Goal: Task Accomplishment & Management: Complete application form

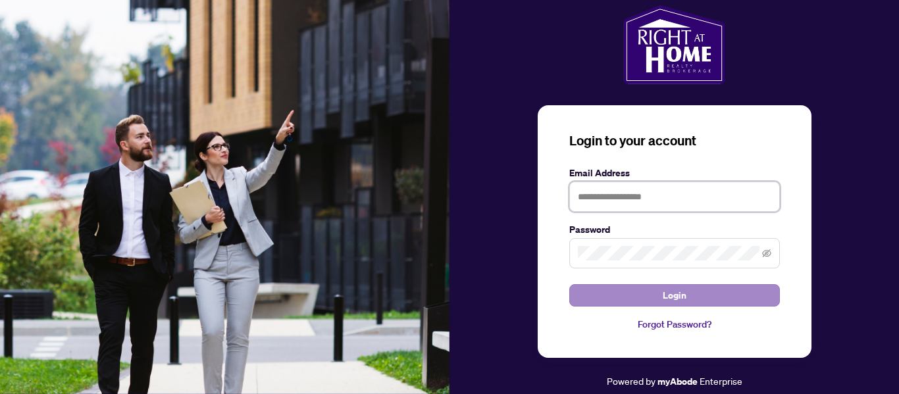
type input "**********"
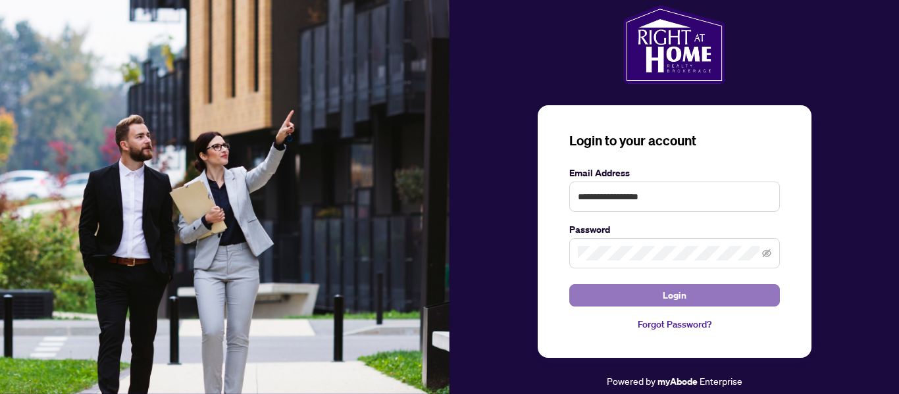
click at [671, 297] on span "Login" at bounding box center [675, 295] width 24 height 21
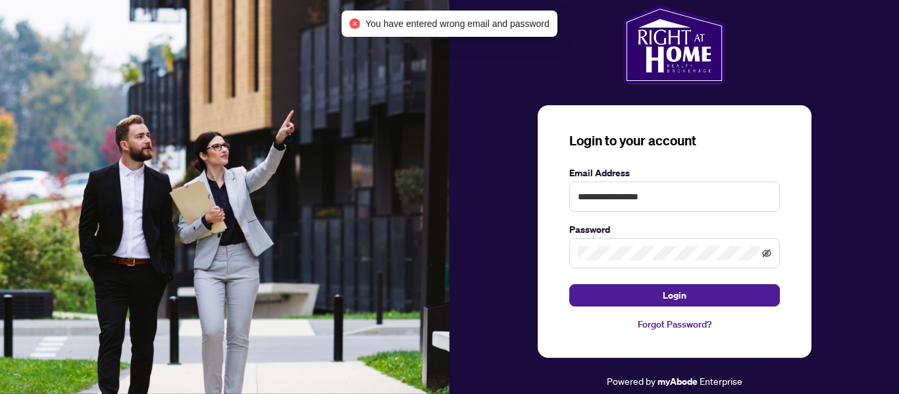
click at [765, 254] on icon "eye-invisible" at bounding box center [766, 253] width 9 height 8
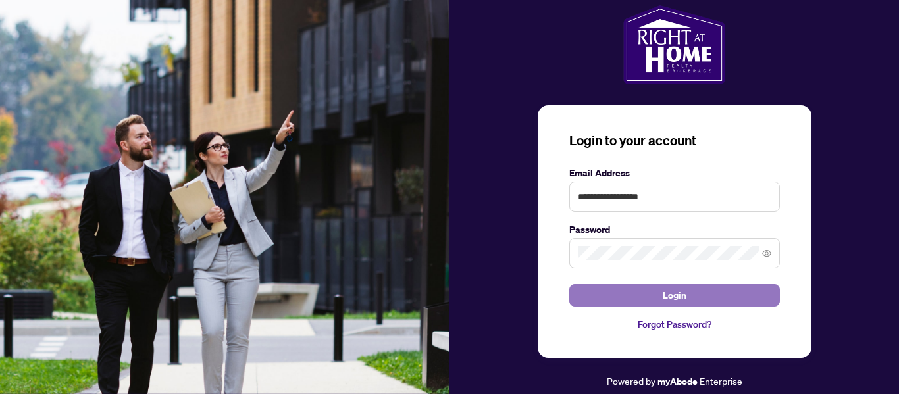
click at [681, 290] on span "Login" at bounding box center [675, 295] width 24 height 21
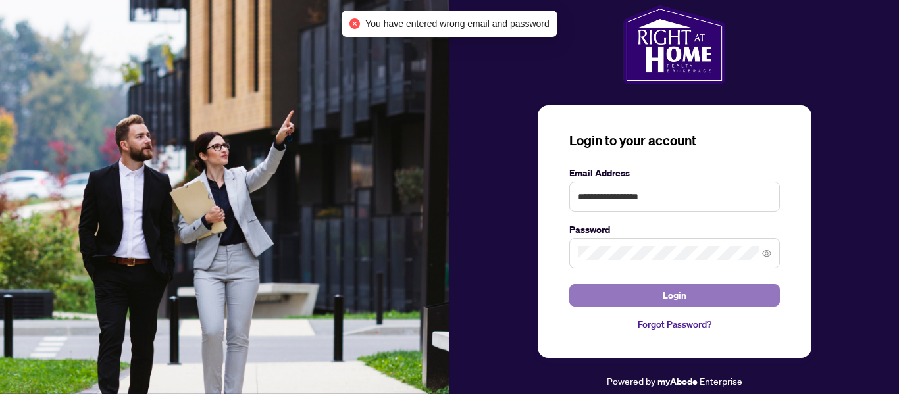
click at [681, 290] on span "Login" at bounding box center [675, 295] width 24 height 21
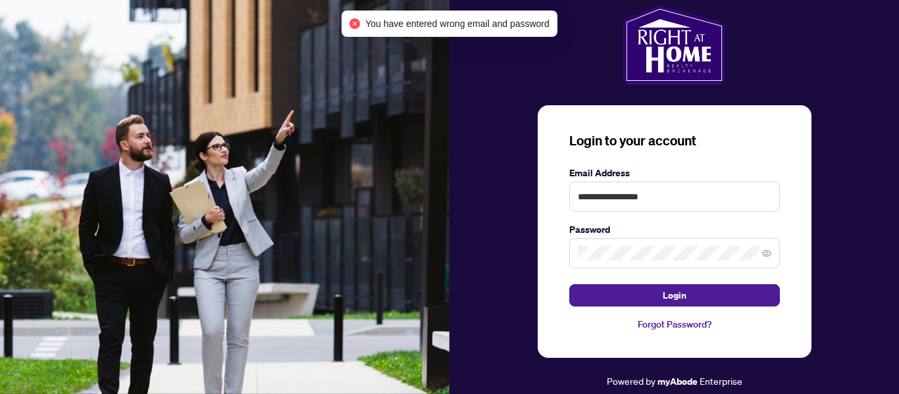
click at [855, 184] on div "**********" at bounding box center [673, 197] width 449 height 384
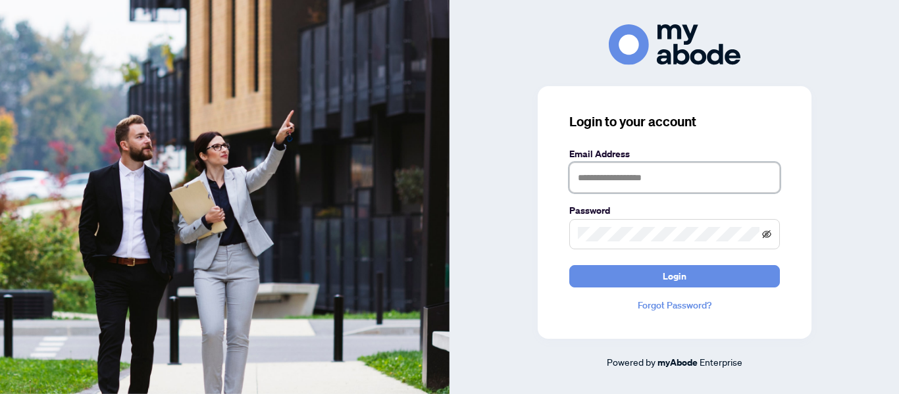
type input "**********"
click at [764, 233] on icon "eye-invisible" at bounding box center [766, 234] width 9 height 9
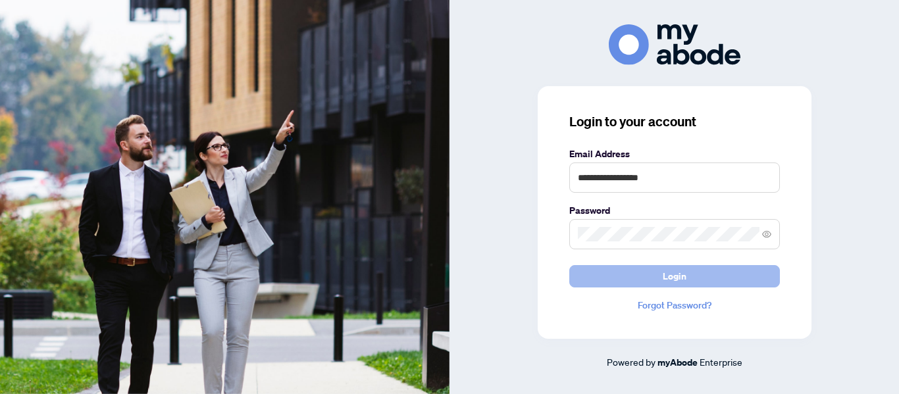
click at [675, 278] on span "Login" at bounding box center [675, 276] width 24 height 21
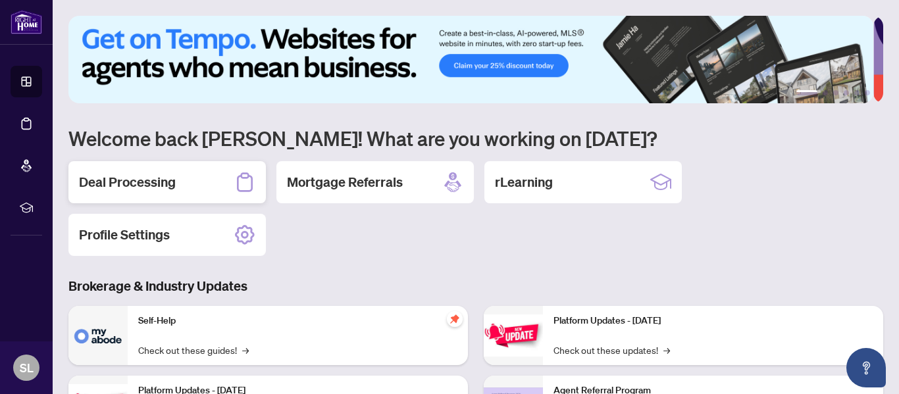
click at [120, 179] on h2 "Deal Processing" at bounding box center [127, 182] width 97 height 18
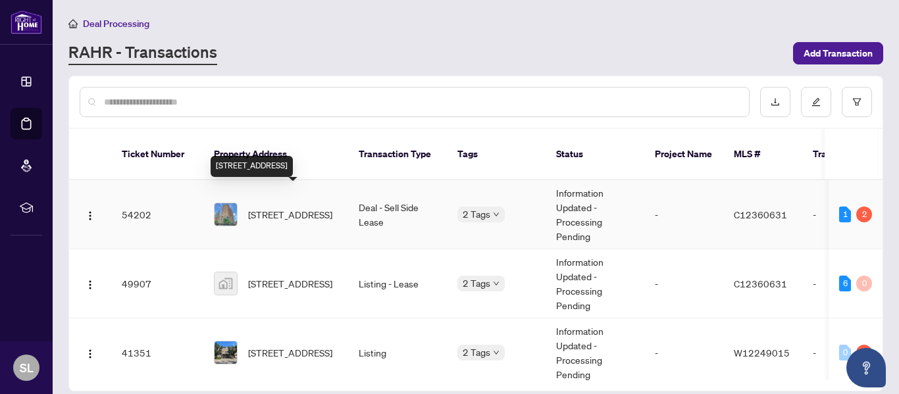
click at [286, 207] on span "[STREET_ADDRESS]" at bounding box center [290, 214] width 84 height 14
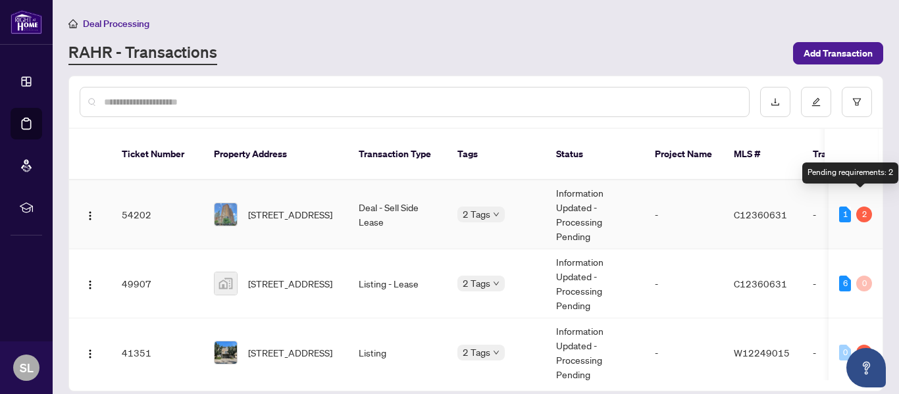
click at [864, 207] on div "2" at bounding box center [864, 215] width 16 height 16
click at [859, 207] on div "2" at bounding box center [864, 215] width 16 height 16
click at [224, 203] on img at bounding box center [226, 214] width 22 height 22
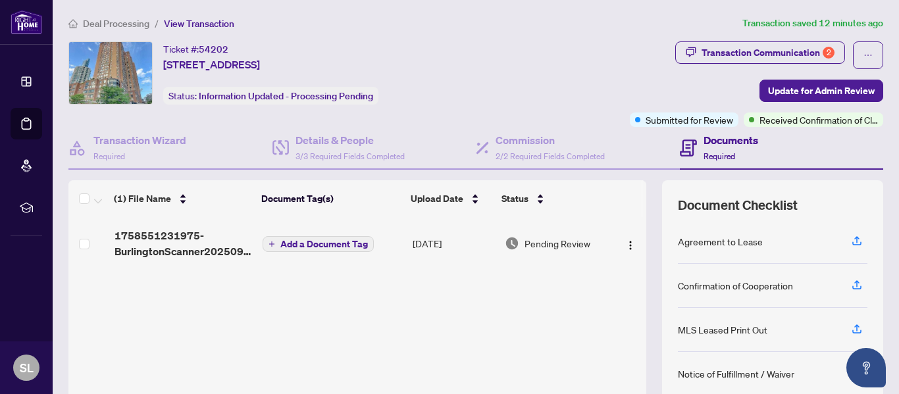
click at [703, 141] on h4 "Documents" at bounding box center [730, 140] width 55 height 16
click at [683, 143] on icon at bounding box center [688, 148] width 17 height 17
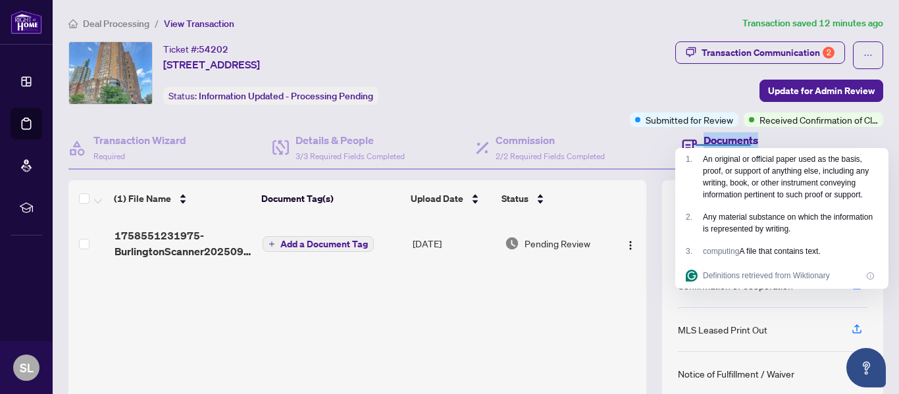
click at [783, 136] on div "Documents Required" at bounding box center [782, 148] width 204 height 43
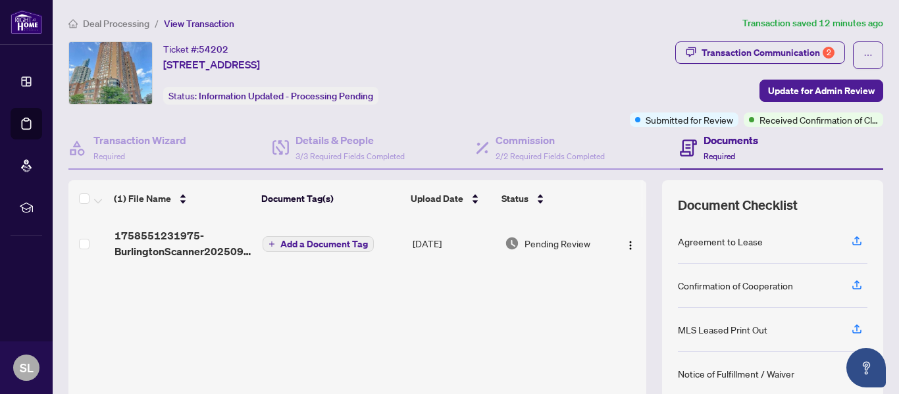
click at [707, 152] on span "Required" at bounding box center [719, 156] width 32 height 10
click at [680, 143] on icon at bounding box center [688, 148] width 17 height 17
click at [717, 140] on h4 "Documents" at bounding box center [730, 140] width 55 height 16
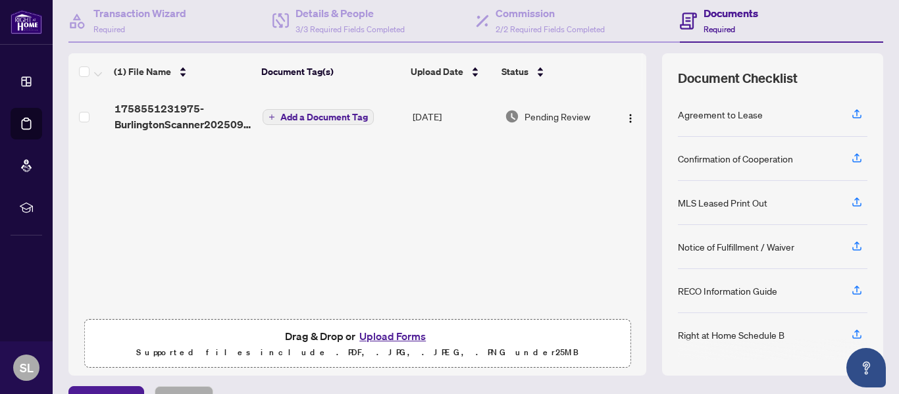
scroll to position [157, 0]
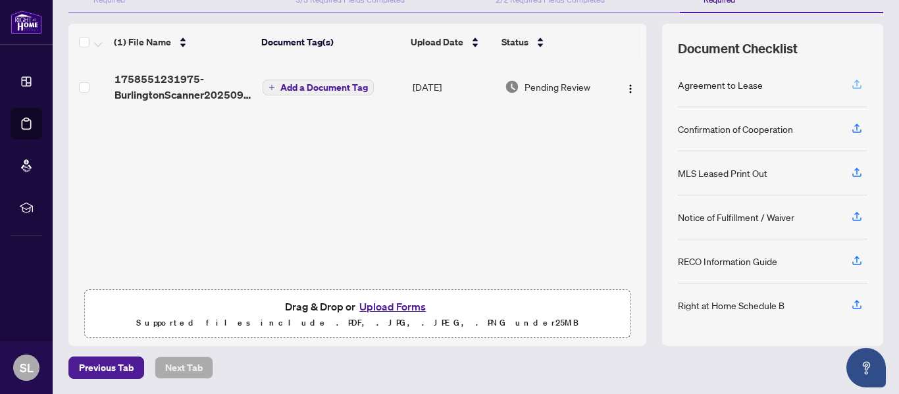
click at [851, 79] on icon "button" at bounding box center [857, 84] width 12 height 12
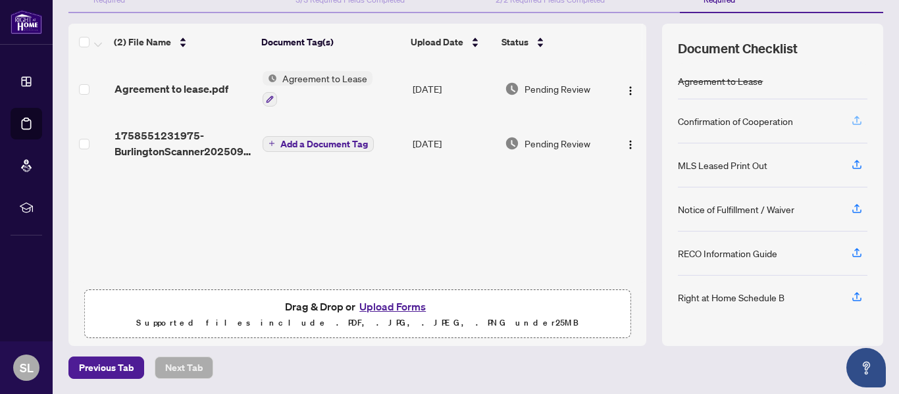
click at [851, 121] on icon "button" at bounding box center [857, 121] width 12 height 12
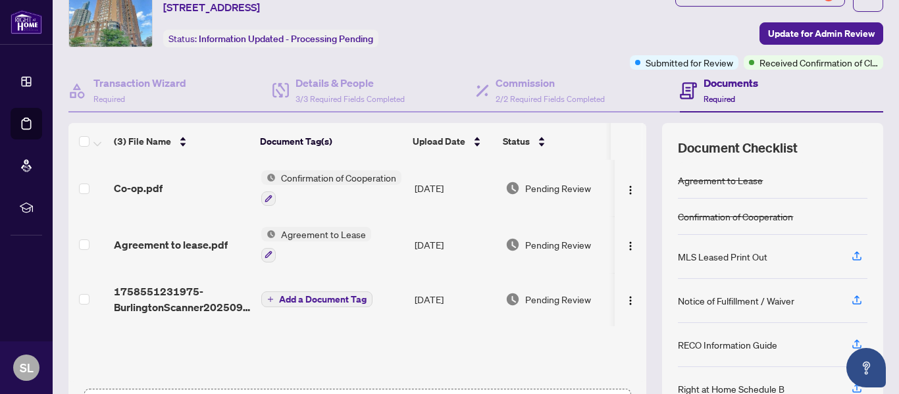
scroll to position [25, 0]
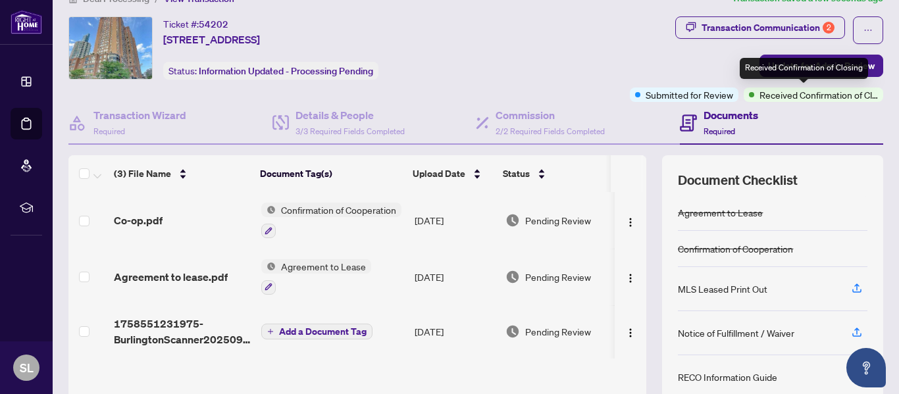
click at [844, 68] on div "Received Confirmation of Closing" at bounding box center [804, 68] width 128 height 21
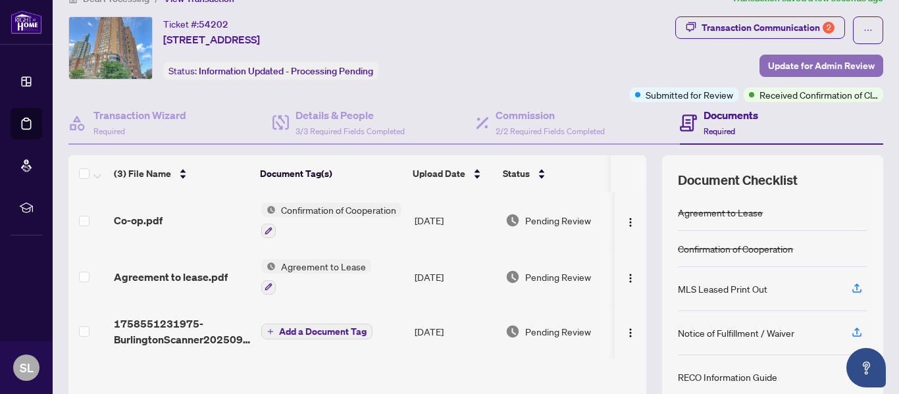
click at [768, 63] on span "Update for Admin Review" at bounding box center [821, 65] width 107 height 21
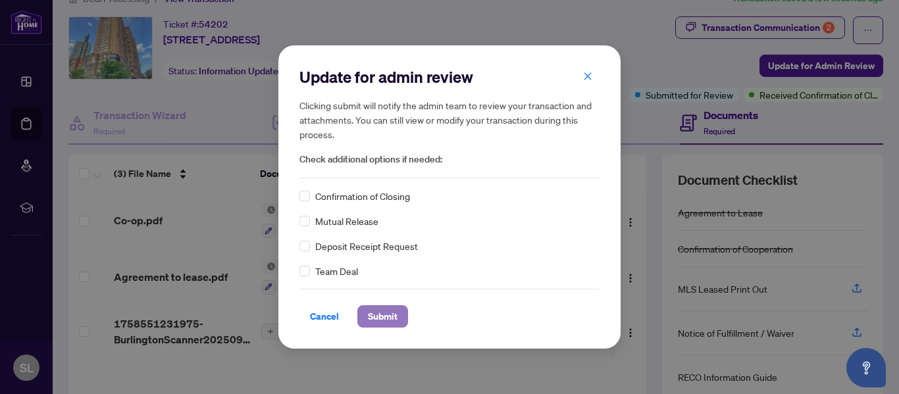
click at [388, 315] on span "Submit" at bounding box center [383, 316] width 30 height 21
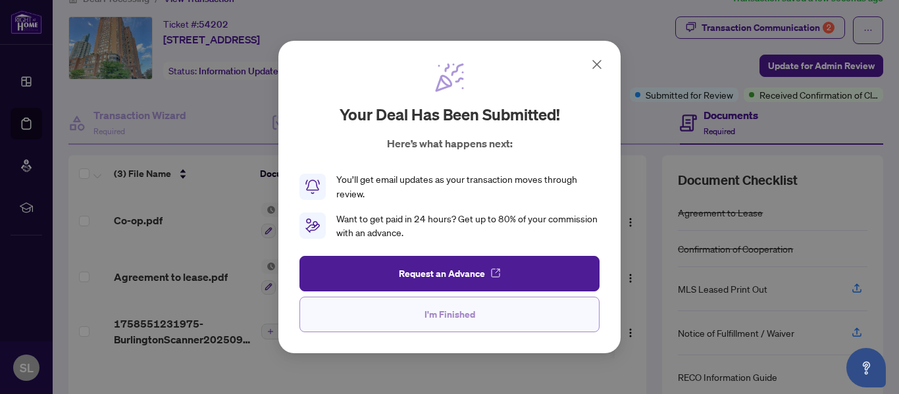
click at [462, 316] on span "I'm Finished" at bounding box center [449, 314] width 51 height 21
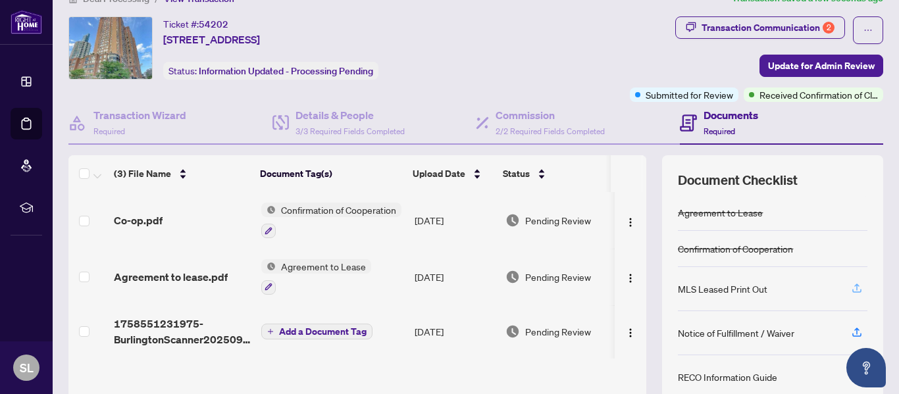
click at [851, 284] on icon "button" at bounding box center [857, 288] width 12 height 12
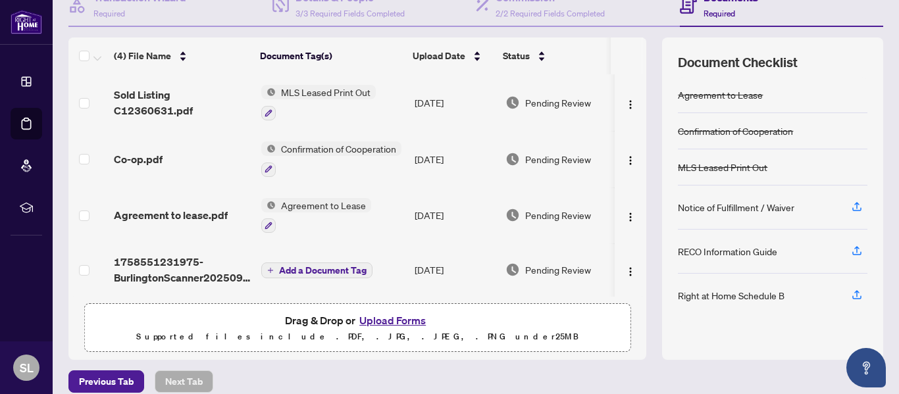
scroll to position [143, 0]
click at [851, 249] on icon "button" at bounding box center [857, 250] width 12 height 12
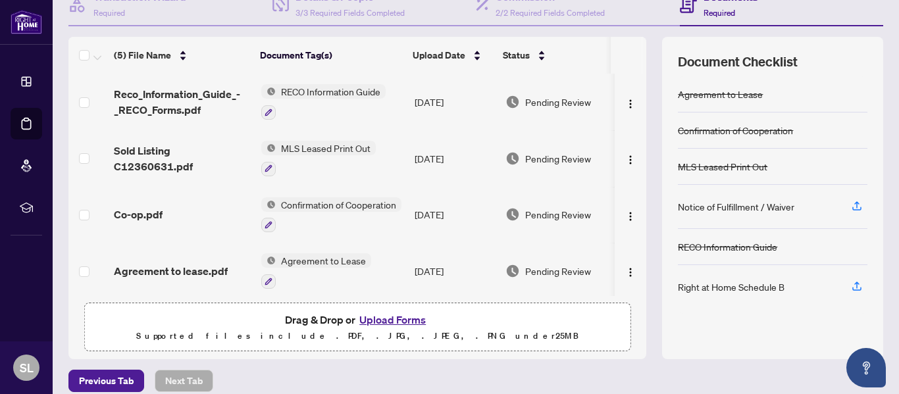
click at [851, 281] on icon "button" at bounding box center [857, 286] width 12 height 12
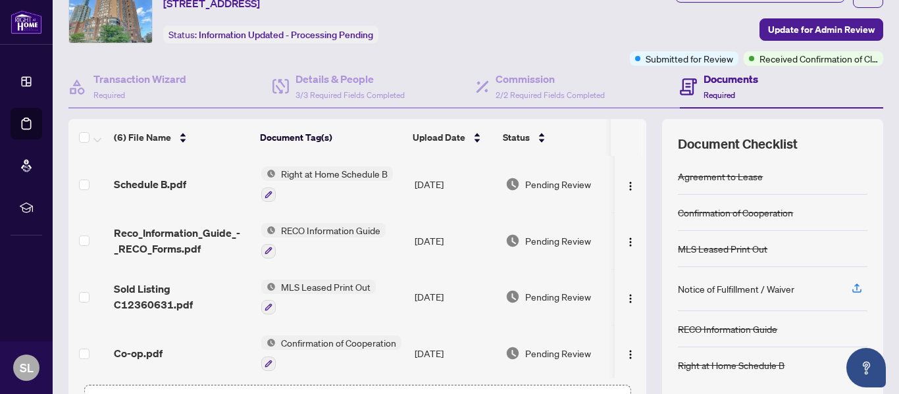
scroll to position [59, 0]
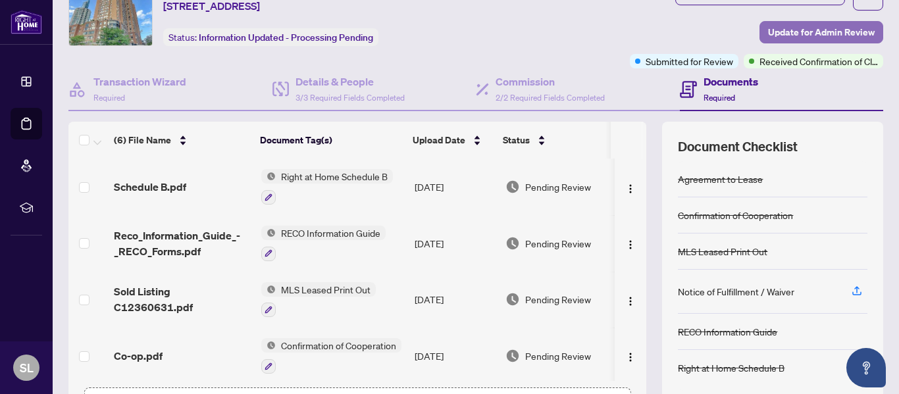
click at [807, 29] on span "Update for Admin Review" at bounding box center [821, 32] width 107 height 21
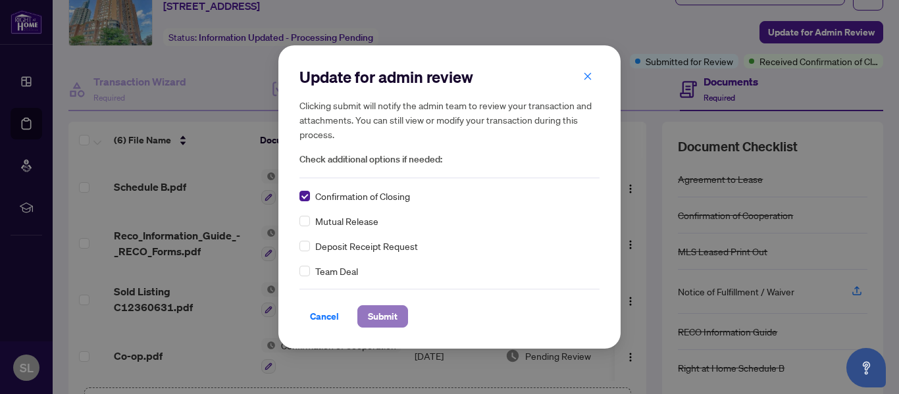
click at [386, 318] on span "Submit" at bounding box center [383, 316] width 30 height 21
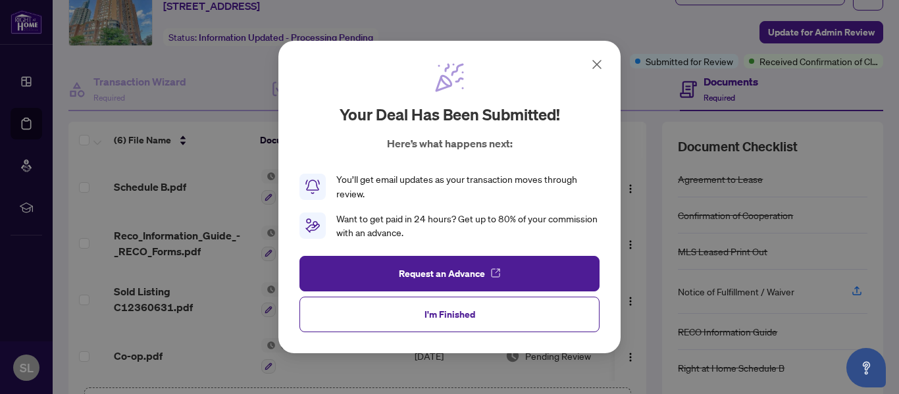
click at [601, 63] on icon at bounding box center [597, 65] width 16 height 16
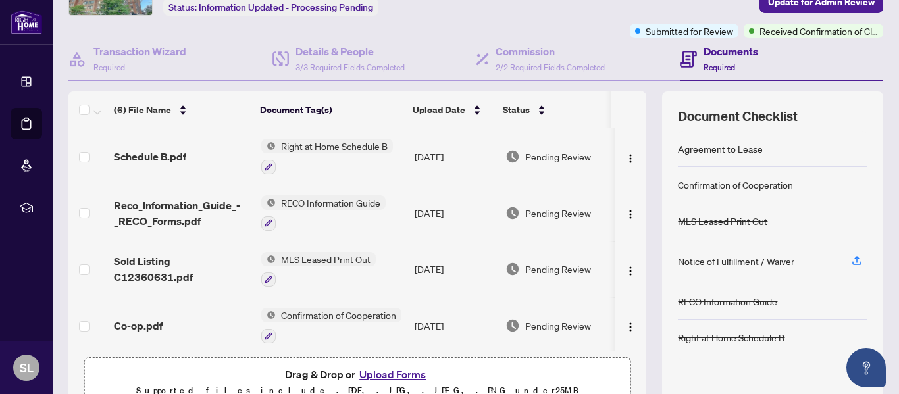
scroll to position [0, 0]
